Goal: Find specific page/section: Find specific page/section

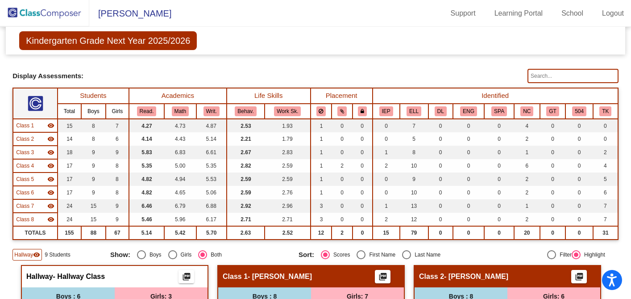
click at [12, 16] on img at bounding box center [44, 13] width 89 height 26
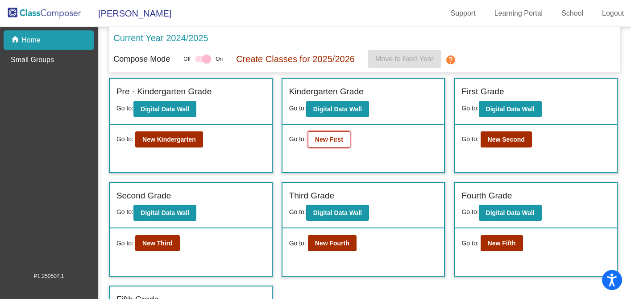
click at [322, 146] on button "New First" at bounding box center [329, 139] width 42 height 16
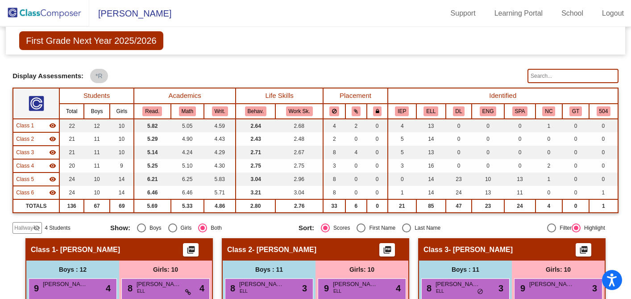
click at [40, 22] on img at bounding box center [44, 13] width 89 height 26
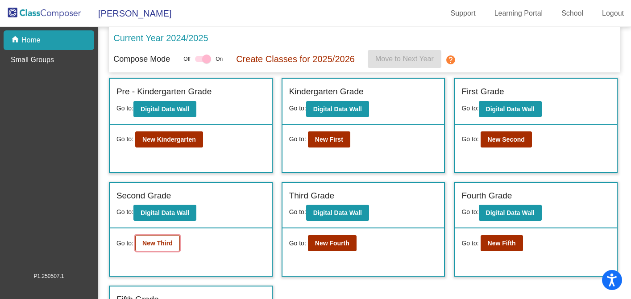
click at [159, 248] on button "New Third" at bounding box center [157, 243] width 45 height 16
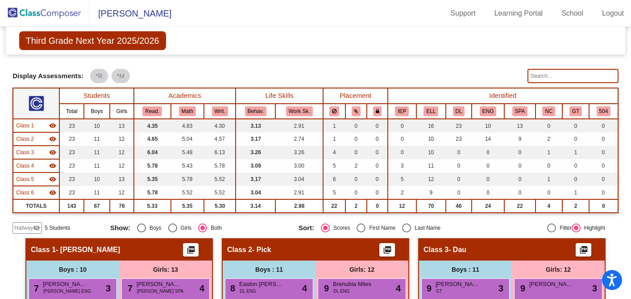
click at [51, 14] on img at bounding box center [44, 13] width 89 height 26
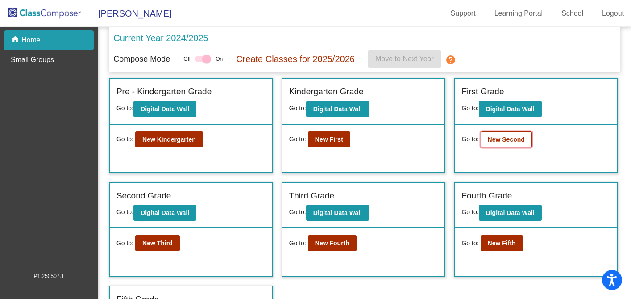
click at [511, 145] on button "New Second" at bounding box center [506, 139] width 51 height 16
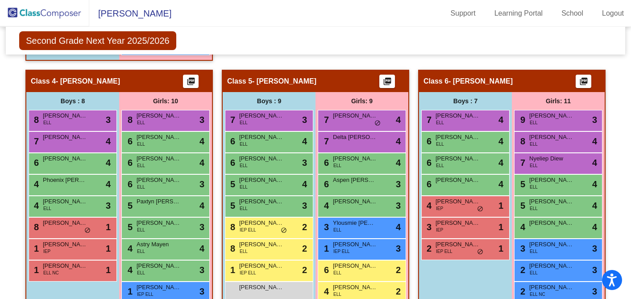
scroll to position [497, 0]
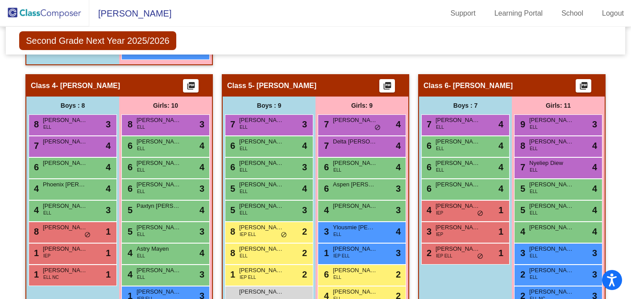
click at [13, 9] on img at bounding box center [44, 13] width 89 height 26
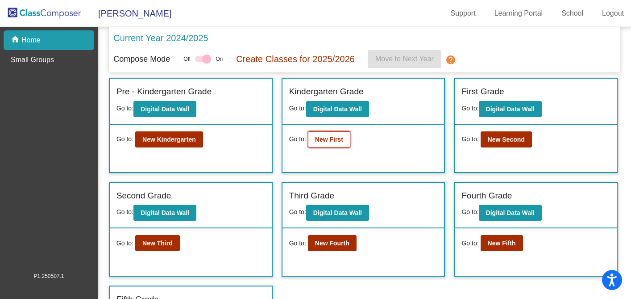
click at [342, 144] on button "New First" at bounding box center [329, 139] width 42 height 16
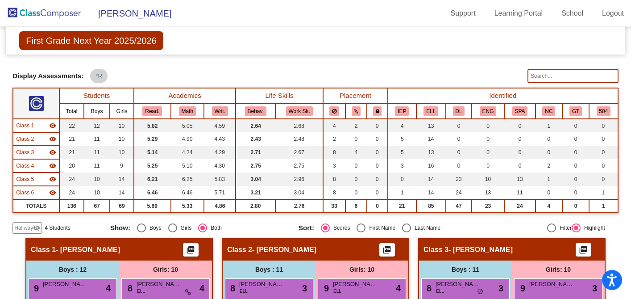
click at [18, 230] on span "Hallway" at bounding box center [23, 228] width 19 height 8
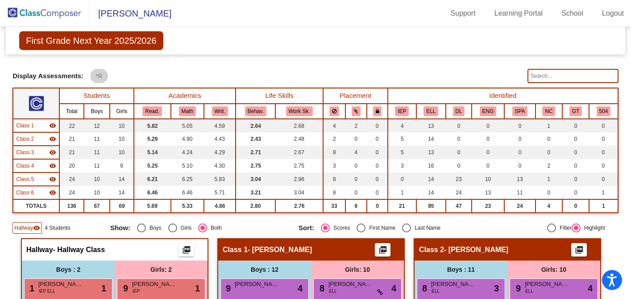
click at [59, 12] on img at bounding box center [44, 13] width 89 height 26
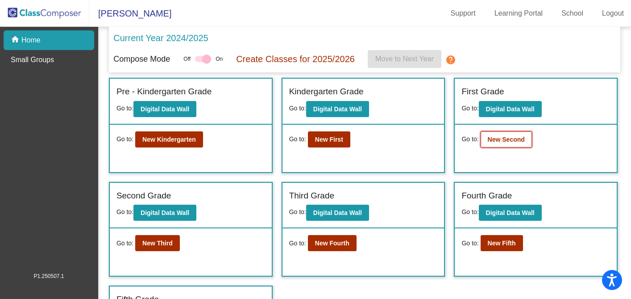
click at [497, 144] on button "New Second" at bounding box center [506, 139] width 51 height 16
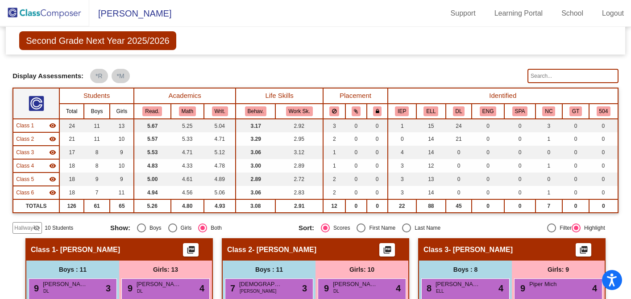
click at [21, 11] on img at bounding box center [44, 13] width 89 height 26
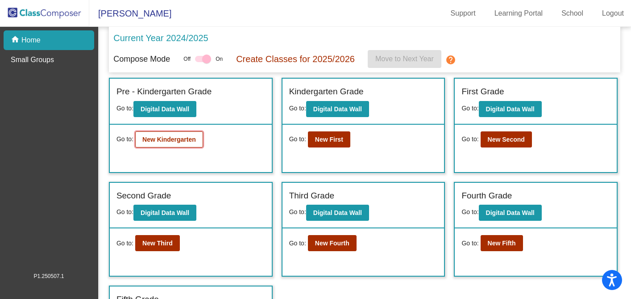
click at [162, 144] on button "New Kindergarten" at bounding box center [169, 139] width 68 height 16
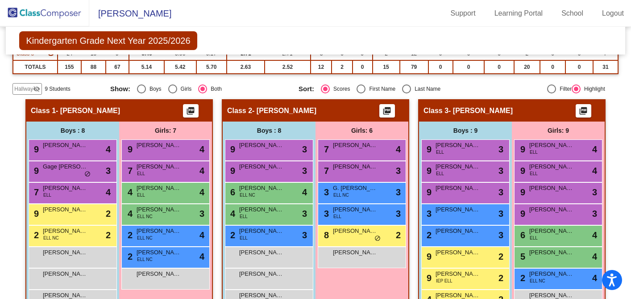
scroll to position [165, 0]
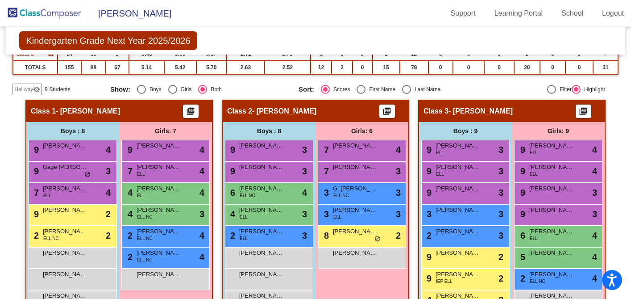
click at [32, 88] on span "Hallway" at bounding box center [23, 89] width 19 height 8
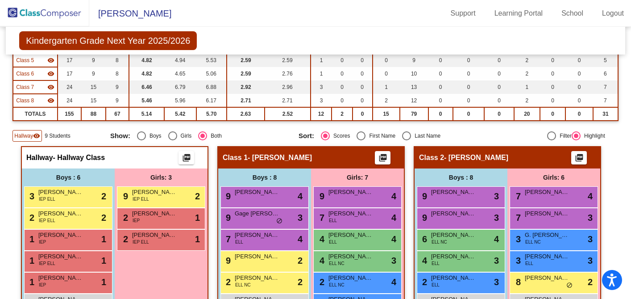
scroll to position [89, 0]
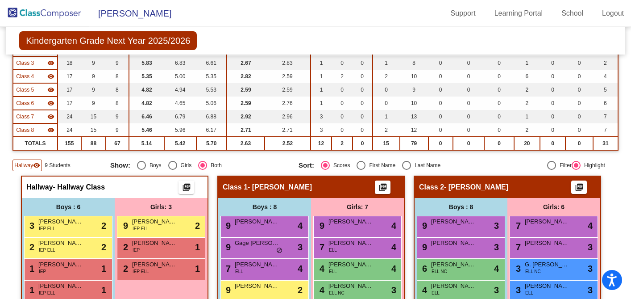
click at [59, 16] on img at bounding box center [44, 13] width 89 height 26
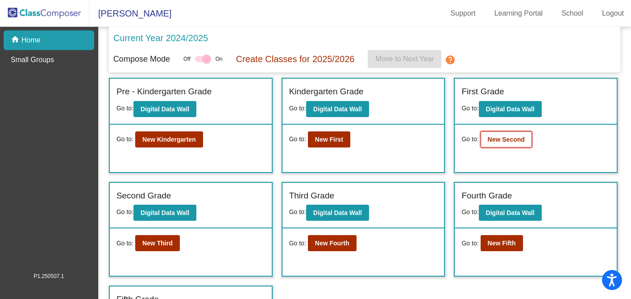
click at [488, 142] on b "New Second" at bounding box center [506, 139] width 37 height 7
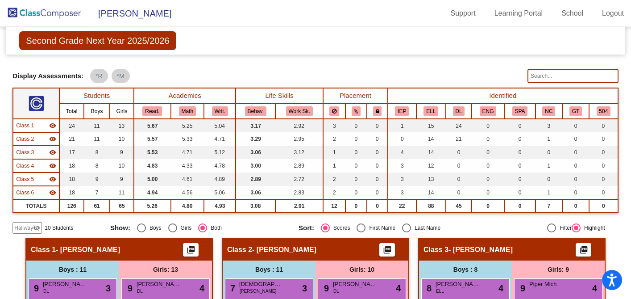
click at [36, 13] on img at bounding box center [44, 13] width 89 height 26
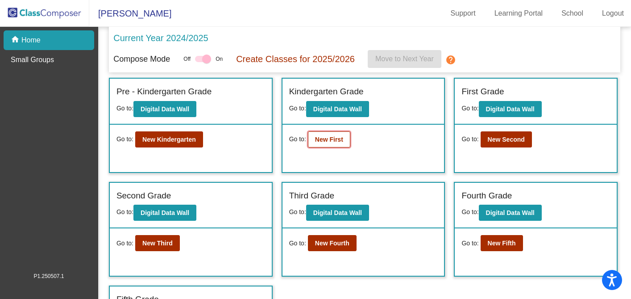
click at [321, 144] on button "New First" at bounding box center [329, 139] width 42 height 16
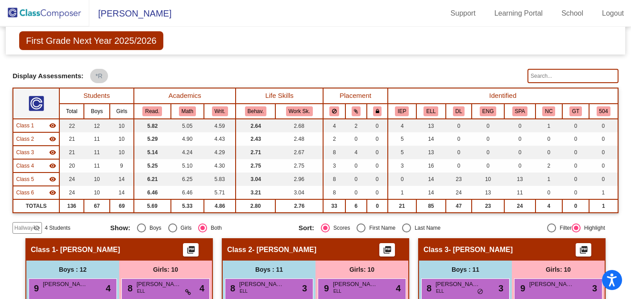
click at [51, 12] on img at bounding box center [44, 13] width 89 height 26
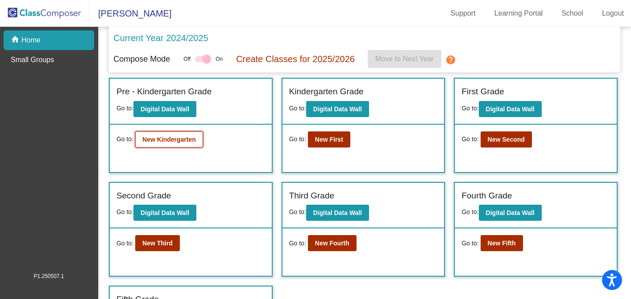
click at [194, 144] on button "New Kindergarten" at bounding box center [169, 139] width 68 height 16
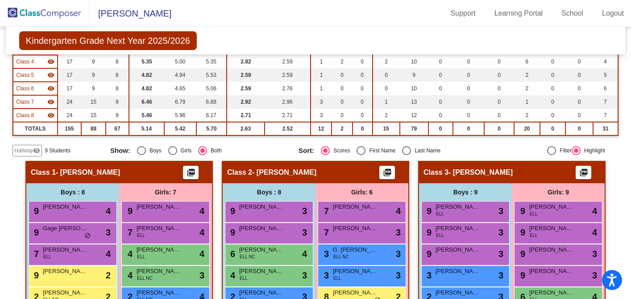
scroll to position [111, 0]
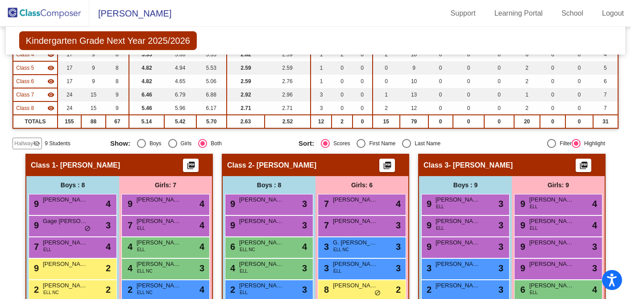
click at [25, 139] on span "Hallway" at bounding box center [23, 143] width 19 height 8
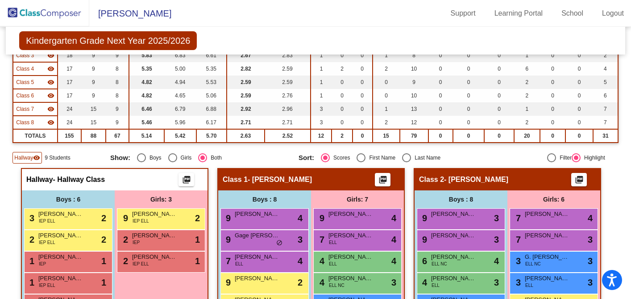
scroll to position [0, 0]
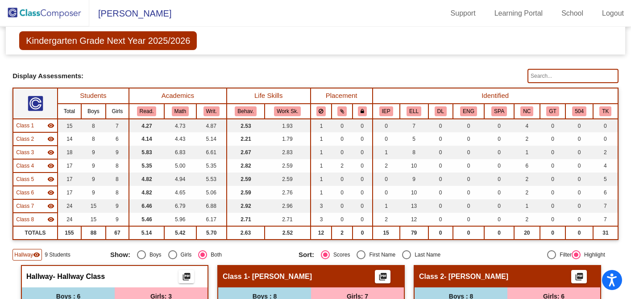
click at [71, 9] on img at bounding box center [44, 13] width 89 height 26
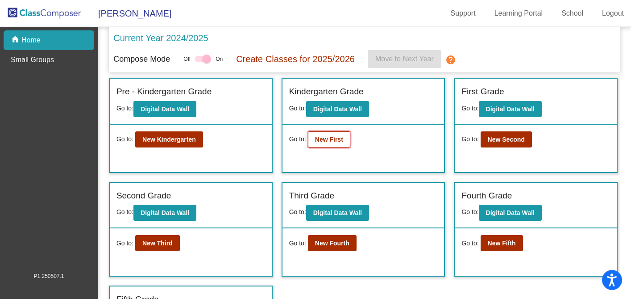
click at [343, 138] on button "New First" at bounding box center [329, 139] width 42 height 16
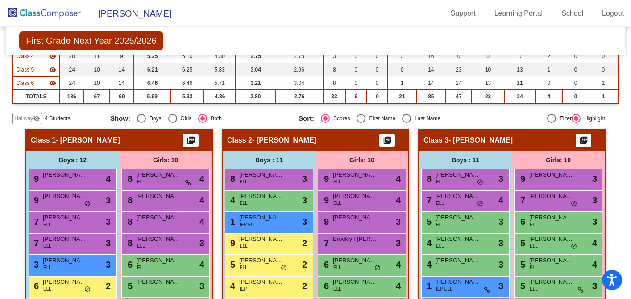
scroll to position [108, 0]
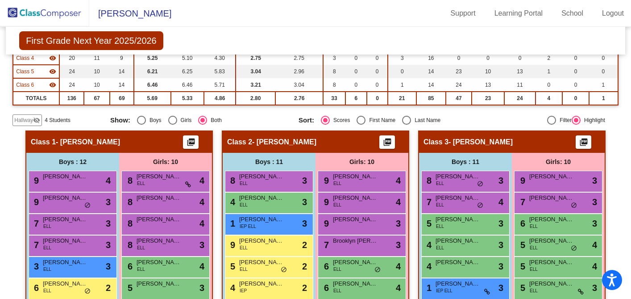
click at [17, 121] on span "Hallway" at bounding box center [23, 120] width 19 height 8
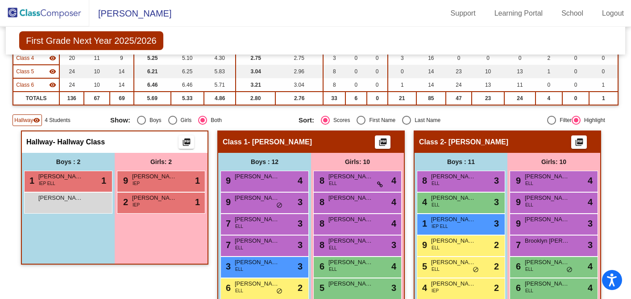
click at [12, 10] on img at bounding box center [44, 13] width 89 height 26
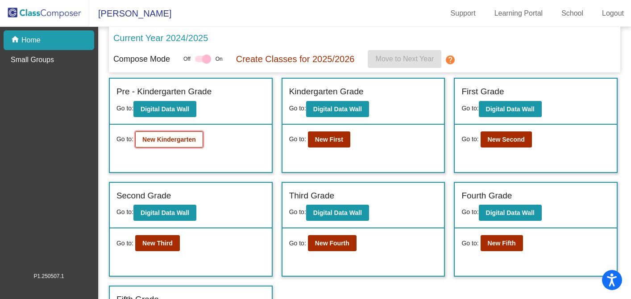
click at [181, 144] on button "New Kindergarten" at bounding box center [169, 139] width 68 height 16
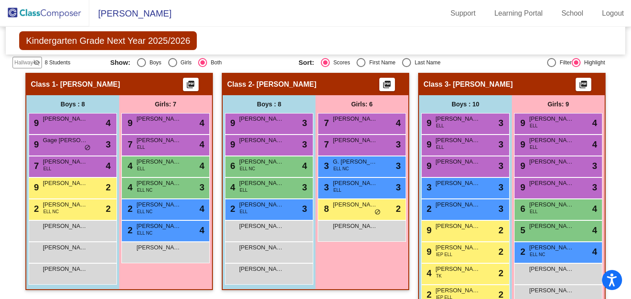
scroll to position [188, 0]
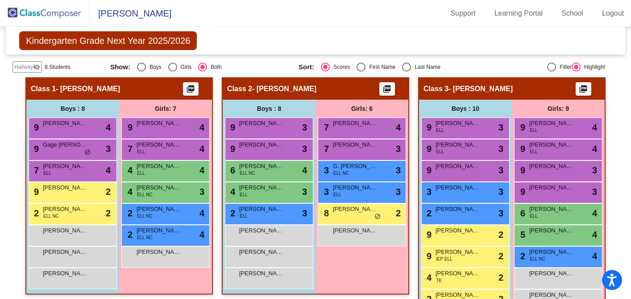
click at [34, 67] on mat-icon "visibility_off" at bounding box center [36, 66] width 7 height 7
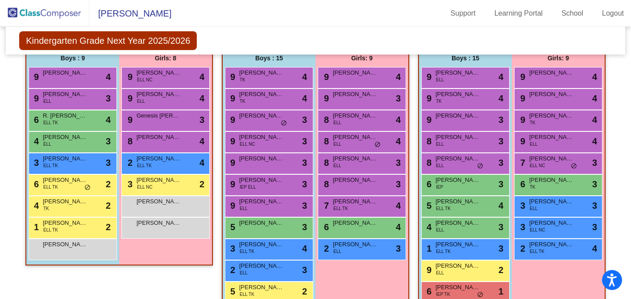
scroll to position [726, 0]
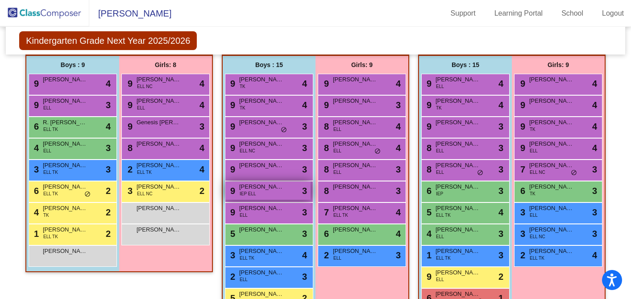
click at [252, 193] on span "IEP ELL" at bounding box center [248, 193] width 17 height 7
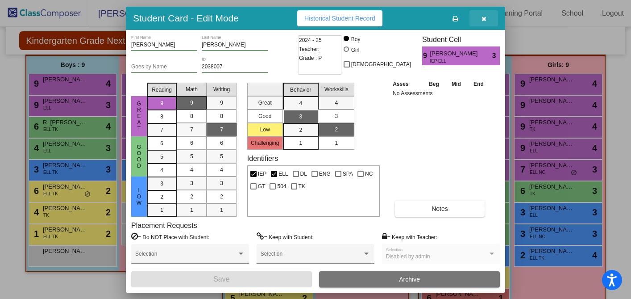
click at [485, 20] on icon "button" at bounding box center [484, 19] width 5 height 6
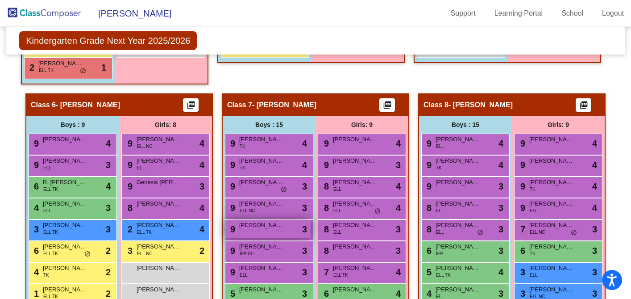
scroll to position [670, 0]
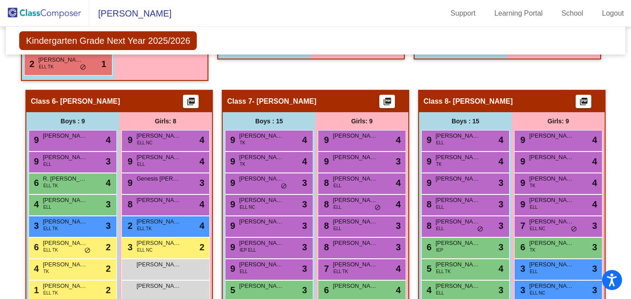
click at [28, 13] on img at bounding box center [44, 13] width 89 height 26
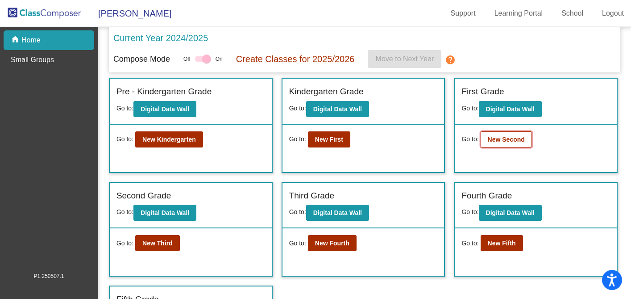
click at [493, 139] on b "New Second" at bounding box center [506, 139] width 37 height 7
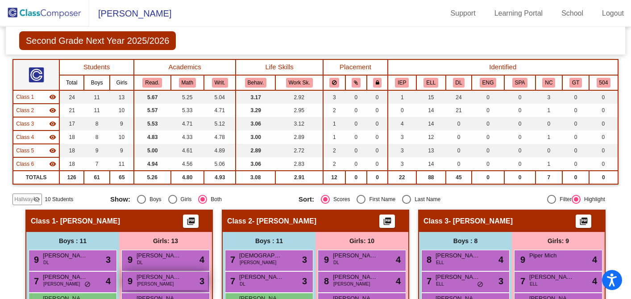
scroll to position [19, 0]
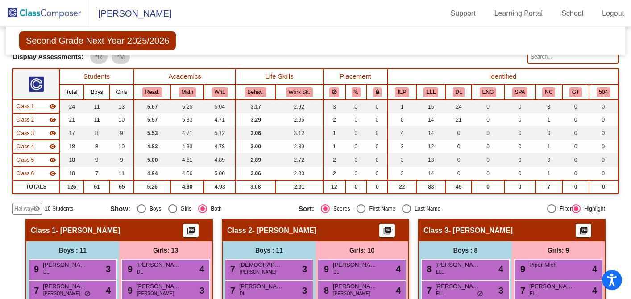
click at [39, 205] on mat-icon "visibility_off" at bounding box center [36, 208] width 7 height 7
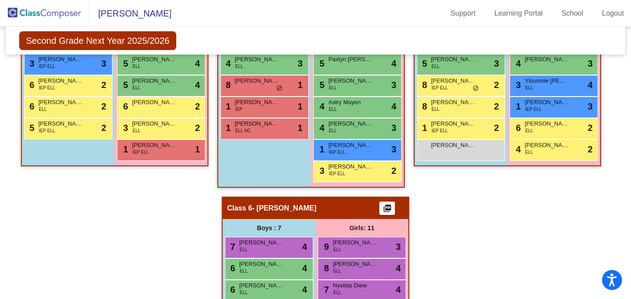
scroll to position [643, 0]
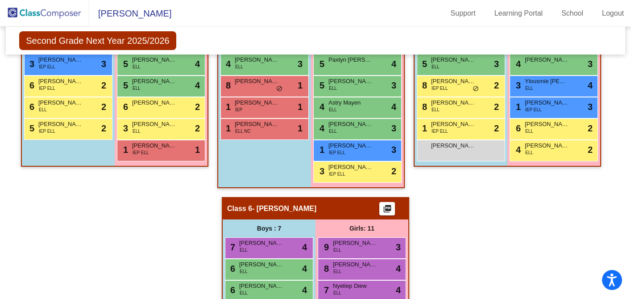
click at [71, 11] on img at bounding box center [44, 13] width 89 height 26
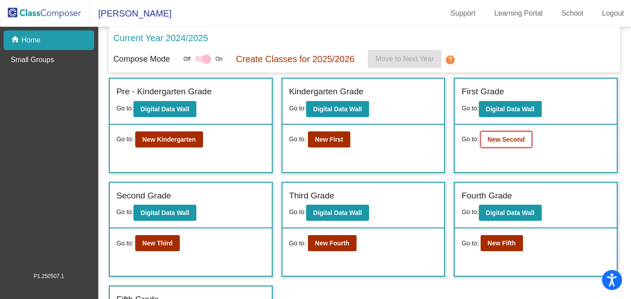
click at [497, 144] on button "New Second" at bounding box center [506, 139] width 51 height 16
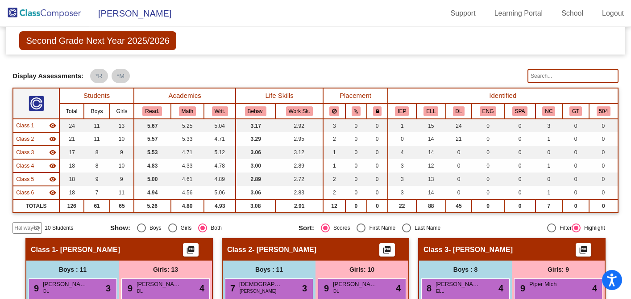
click at [22, 3] on img at bounding box center [44, 13] width 89 height 26
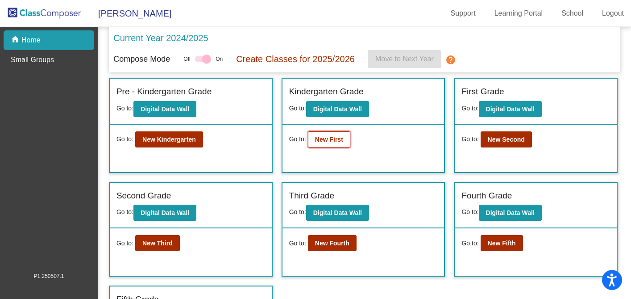
click at [343, 135] on button "New First" at bounding box center [329, 139] width 42 height 16
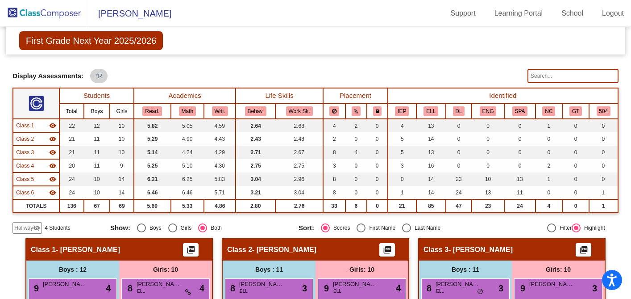
click at [20, 228] on span "Hallway" at bounding box center [23, 228] width 19 height 8
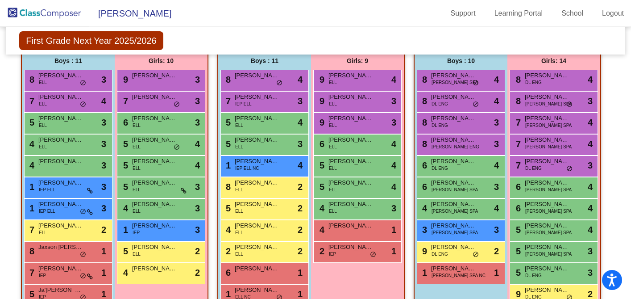
scroll to position [581, 0]
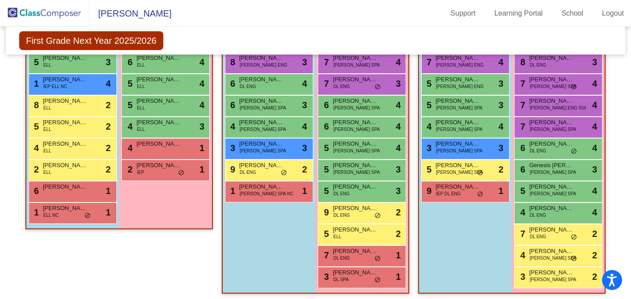
scroll to position [626, 0]
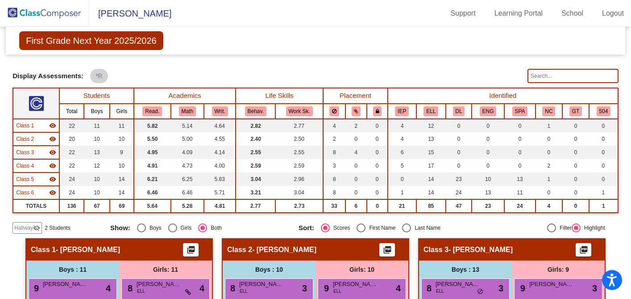
click at [40, 14] on img at bounding box center [44, 13] width 89 height 26
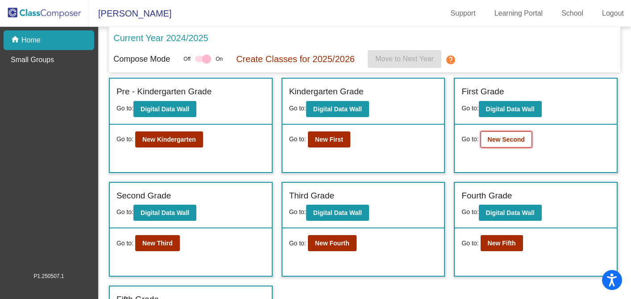
click at [497, 139] on b "New Second" at bounding box center [506, 139] width 37 height 7
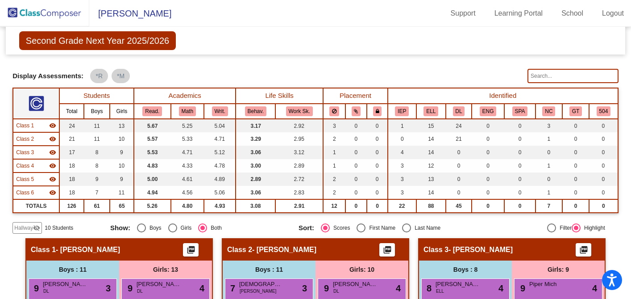
click at [37, 228] on mat-icon "visibility_off" at bounding box center [36, 227] width 7 height 7
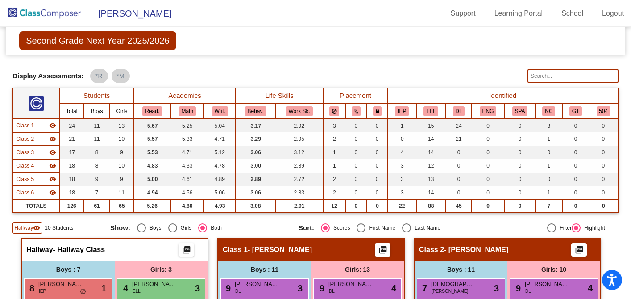
click at [59, 10] on img at bounding box center [44, 13] width 89 height 26
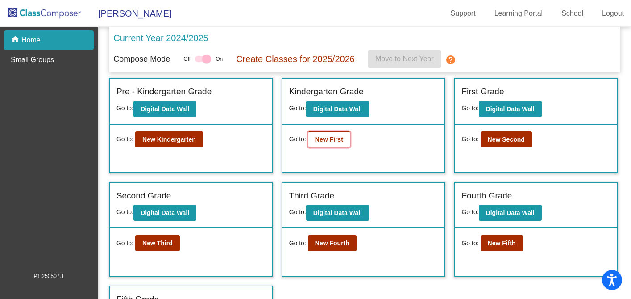
click at [319, 140] on b "New First" at bounding box center [329, 139] width 28 height 7
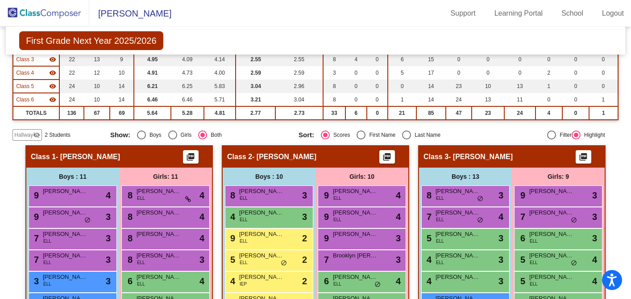
scroll to position [107, 0]
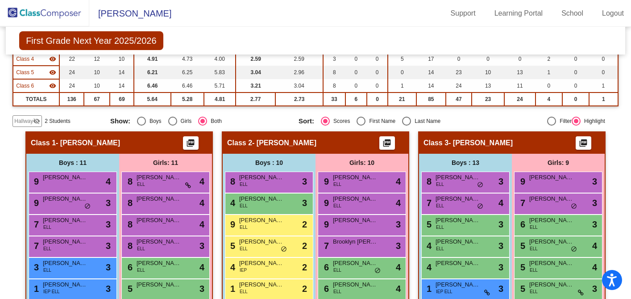
click at [25, 113] on div "Display Scores for Years: 2023 - 2024 2024 - 2025 Grade/Archive Students in Tab…" at bounding box center [316, 40] width 606 height 174
click at [26, 121] on span "Hallway" at bounding box center [23, 121] width 19 height 8
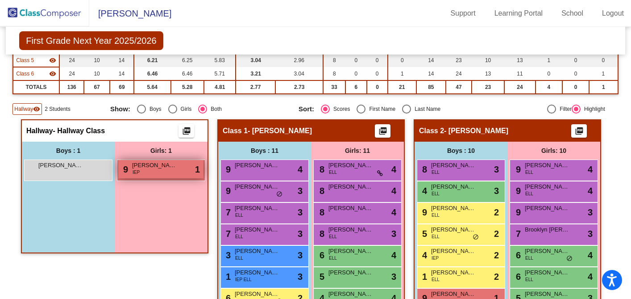
scroll to position [0, 0]
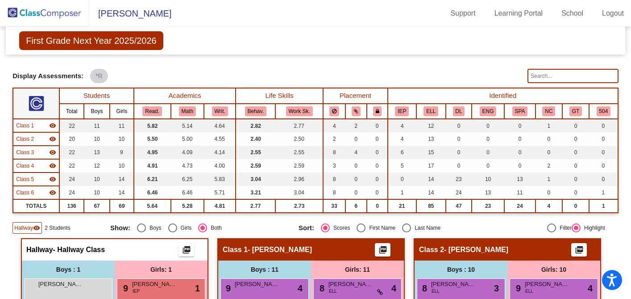
click at [68, 14] on img at bounding box center [44, 13] width 89 height 26
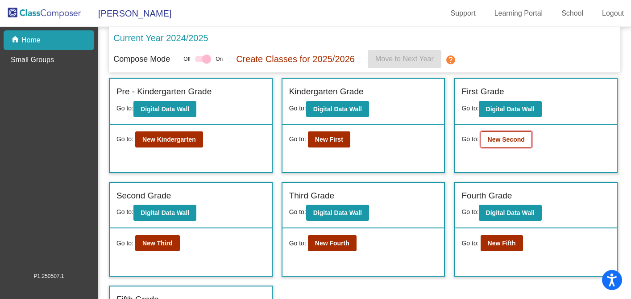
click at [503, 144] on button "New Second" at bounding box center [506, 139] width 51 height 16
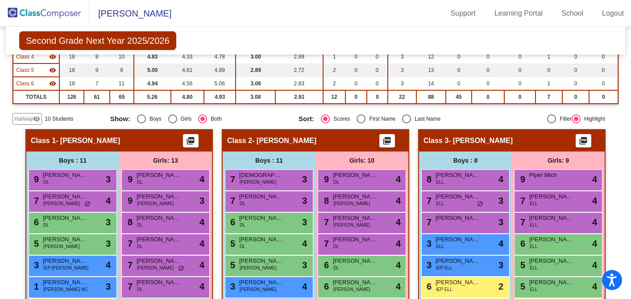
scroll to position [110, 0]
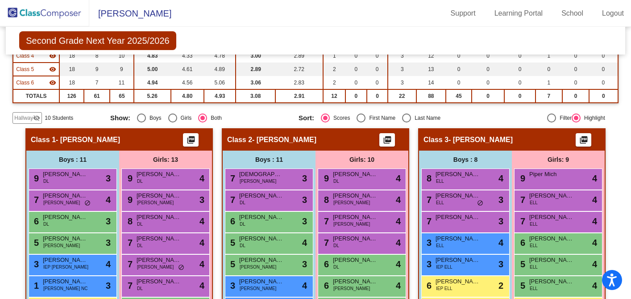
click at [34, 121] on mat-icon "visibility_off" at bounding box center [36, 117] width 7 height 7
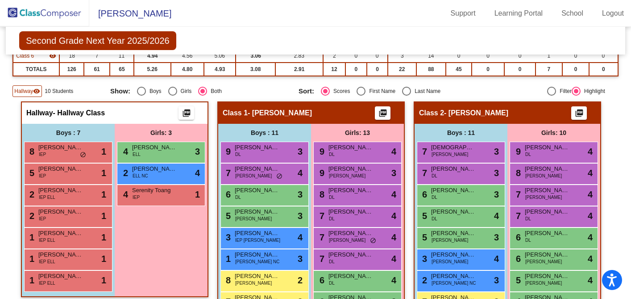
scroll to position [138, 0]
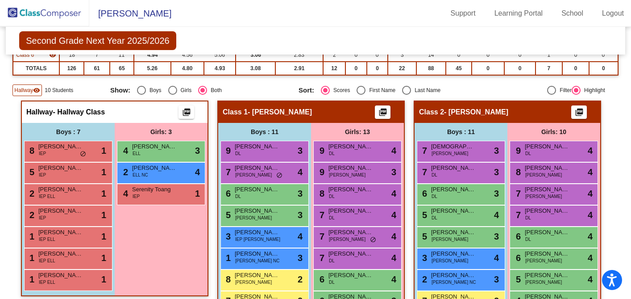
click at [14, 10] on img at bounding box center [44, 13] width 89 height 26
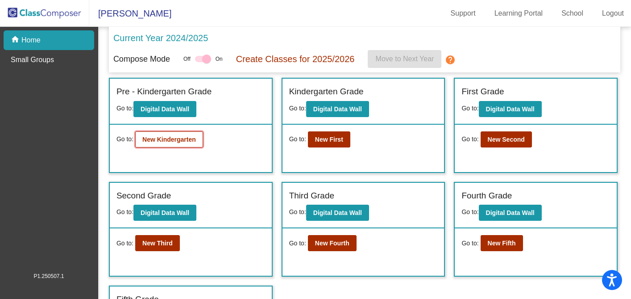
click at [187, 134] on button "New Kindergarten" at bounding box center [169, 139] width 68 height 16
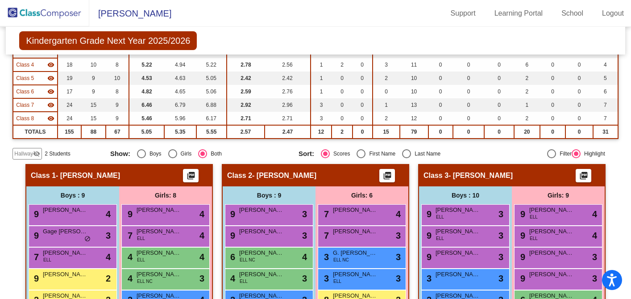
scroll to position [114, 0]
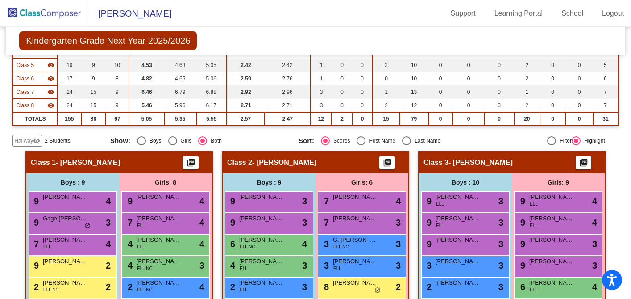
click at [37, 142] on mat-icon "visibility_off" at bounding box center [36, 140] width 7 height 7
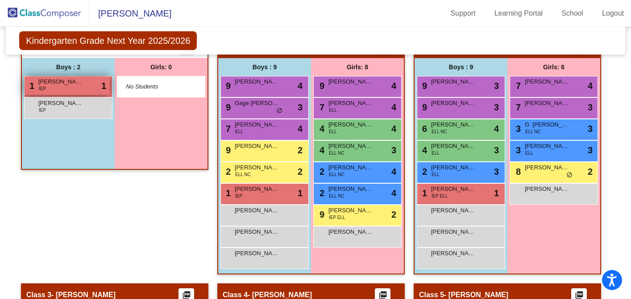
scroll to position [0, 0]
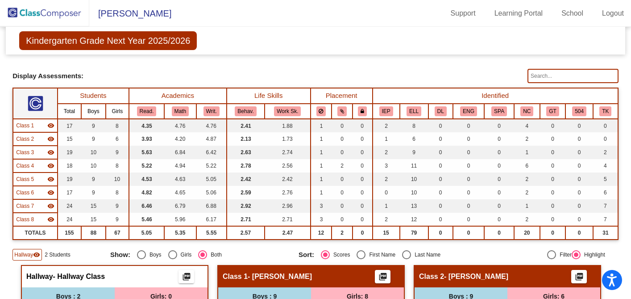
click at [41, 20] on img at bounding box center [44, 13] width 89 height 26
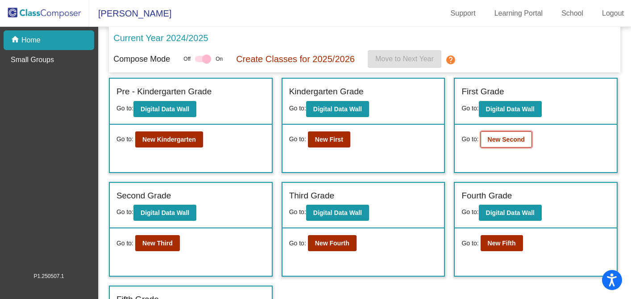
click at [514, 140] on b "New Second" at bounding box center [506, 139] width 37 height 7
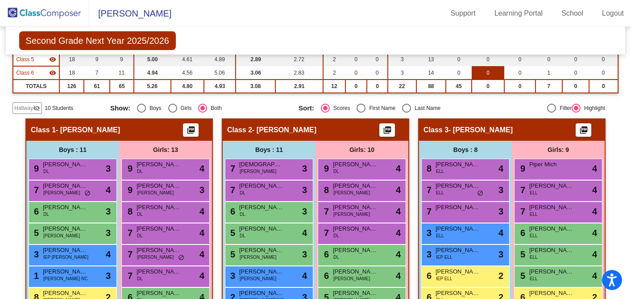
scroll to position [67, 0]
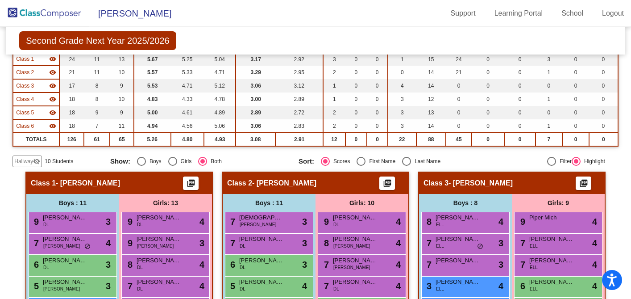
click at [41, 162] on div "Hallway visibility_off" at bounding box center [27, 161] width 29 height 12
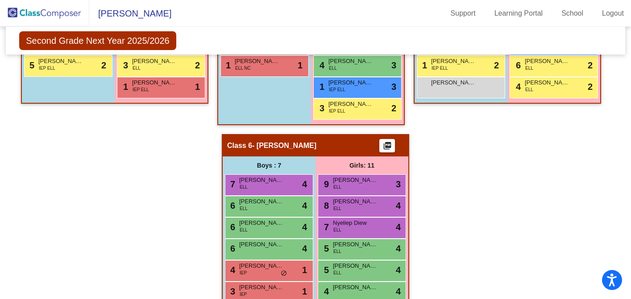
scroll to position [707, 0]
